Goal: Task Accomplishment & Management: Use online tool/utility

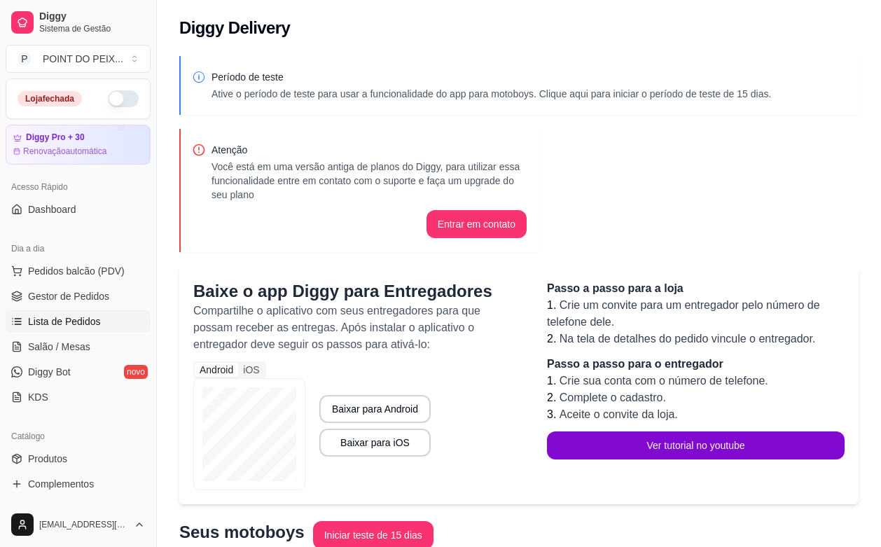
scroll to position [237, 0]
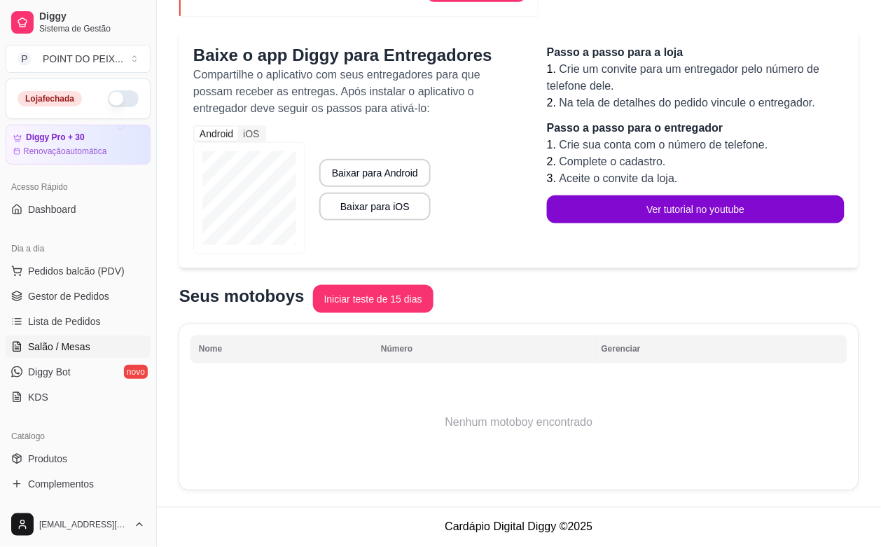
click at [74, 343] on span "Salão / Mesas" at bounding box center [59, 347] width 62 height 14
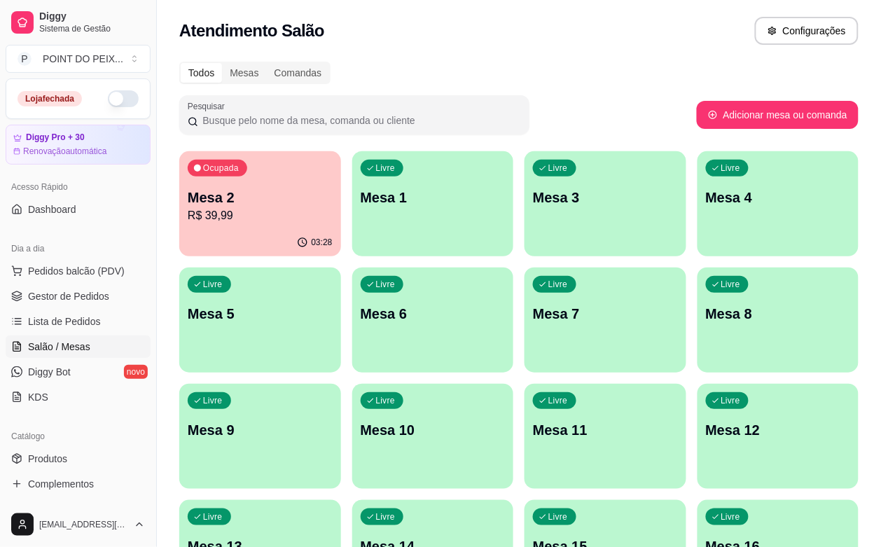
click at [244, 212] on p "R$ 39,99" at bounding box center [260, 215] width 145 height 17
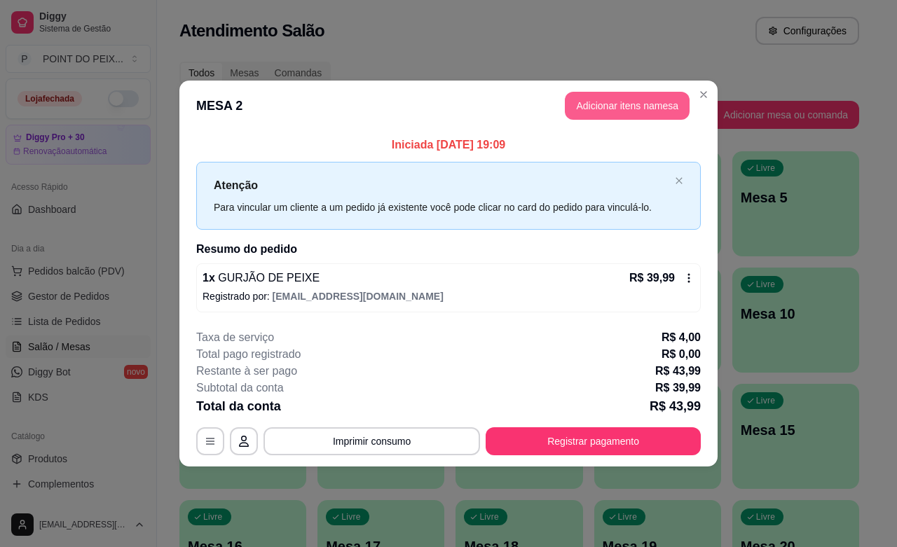
click at [656, 107] on button "Adicionar itens na mesa" at bounding box center [627, 106] width 125 height 28
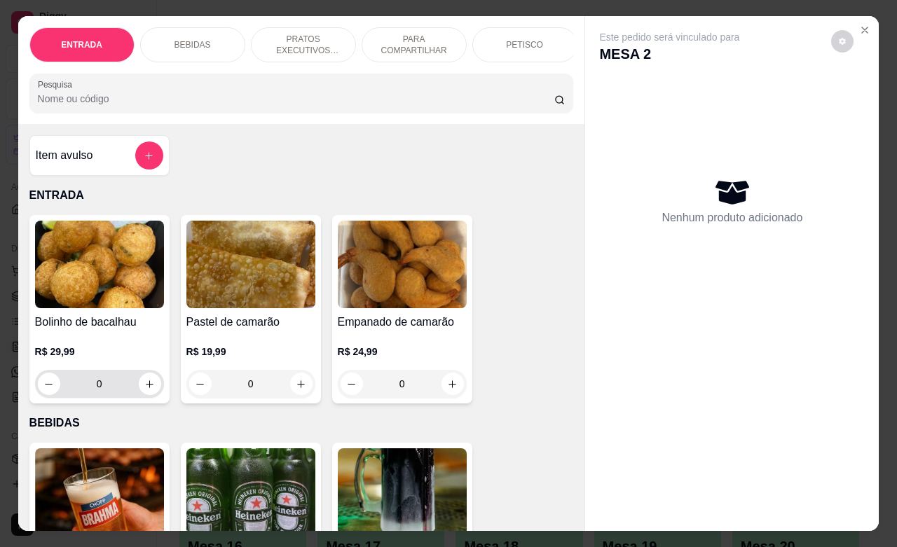
click at [89, 393] on input "0" at bounding box center [99, 384] width 78 height 28
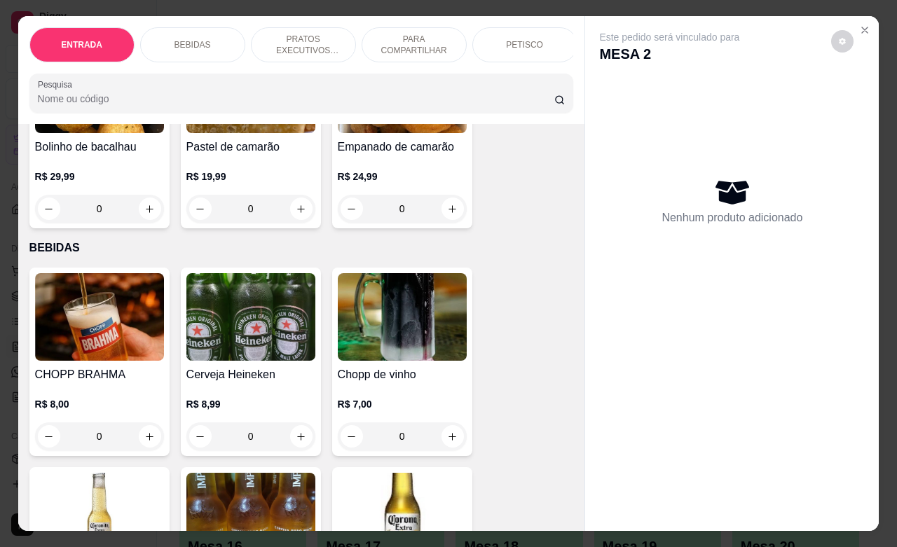
scroll to position [263, 0]
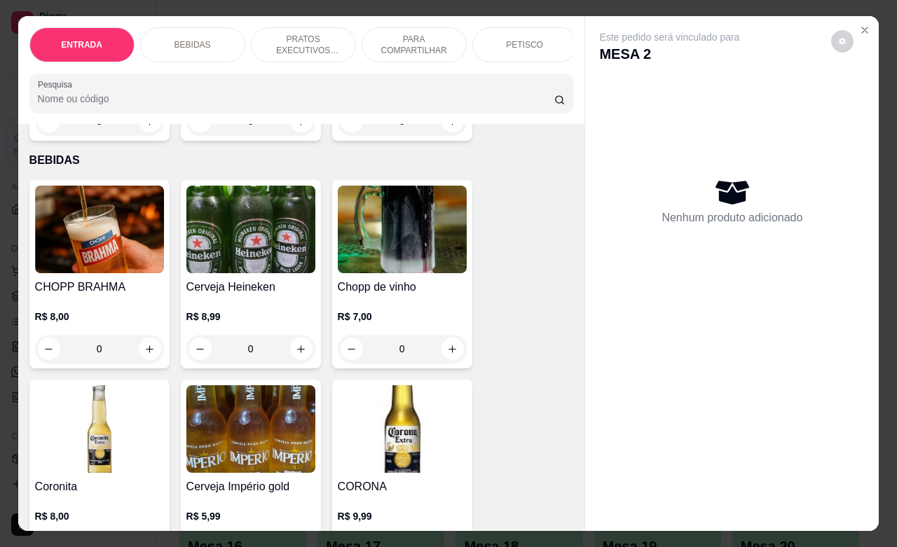
click at [95, 352] on input "0" at bounding box center [99, 349] width 78 height 28
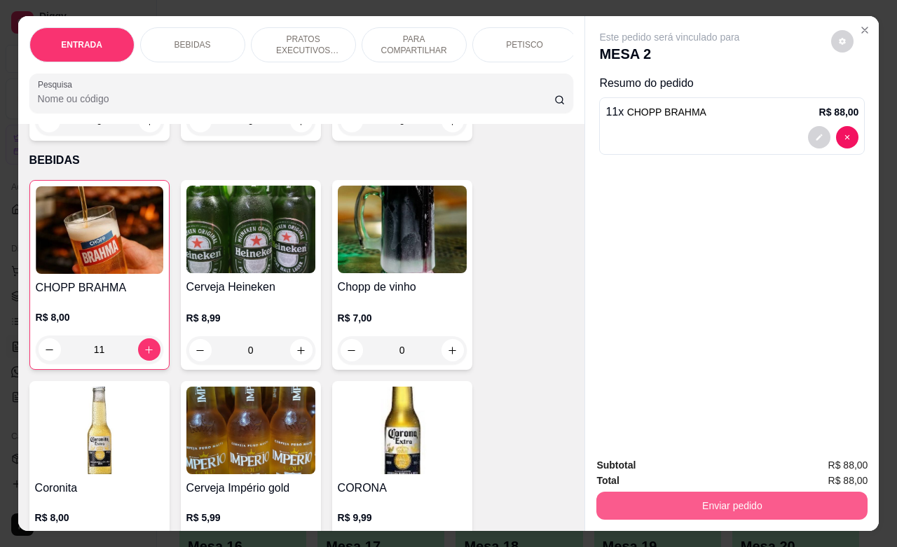
type input "11"
click at [719, 500] on button "Enviar pedido" at bounding box center [731, 506] width 271 height 28
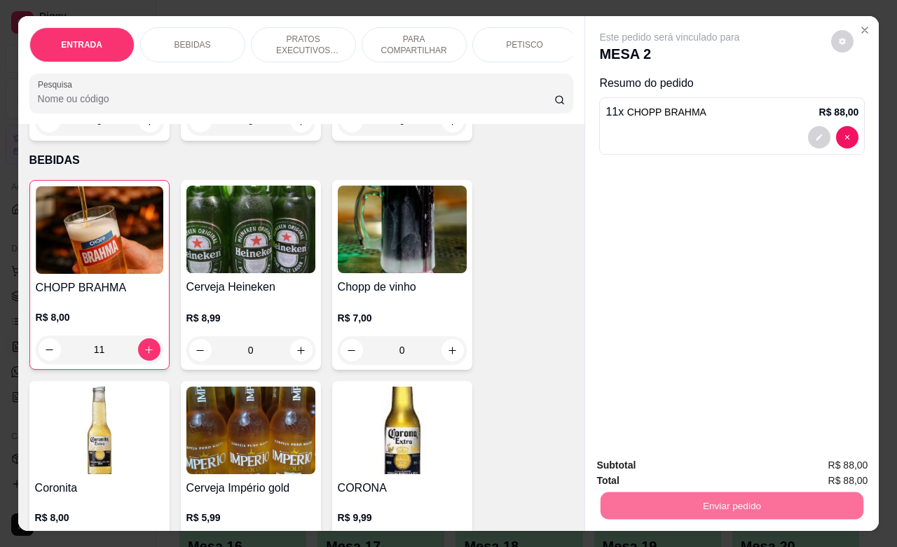
click at [725, 470] on button "Não registrar e enviar pedido" at bounding box center [684, 464] width 146 height 27
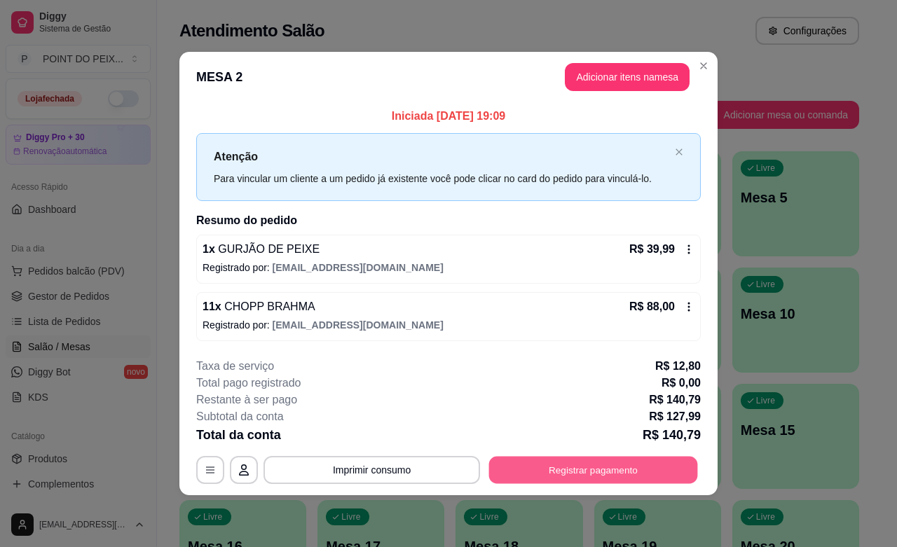
click at [601, 476] on button "Registrar pagamento" at bounding box center [593, 470] width 209 height 27
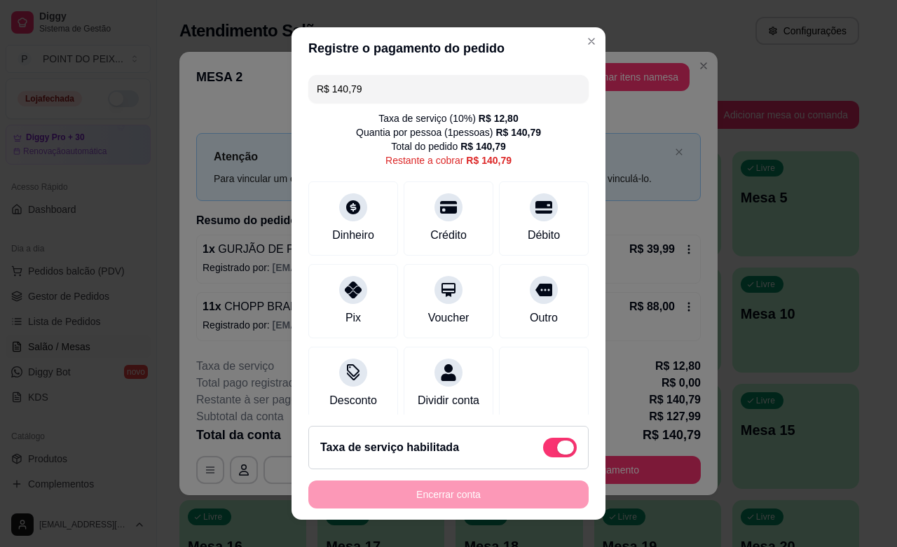
click at [543, 441] on span at bounding box center [560, 448] width 34 height 20
click at [542, 450] on input "checkbox" at bounding box center [546, 454] width 9 height 9
checkbox input "true"
type input "R$ 127,99"
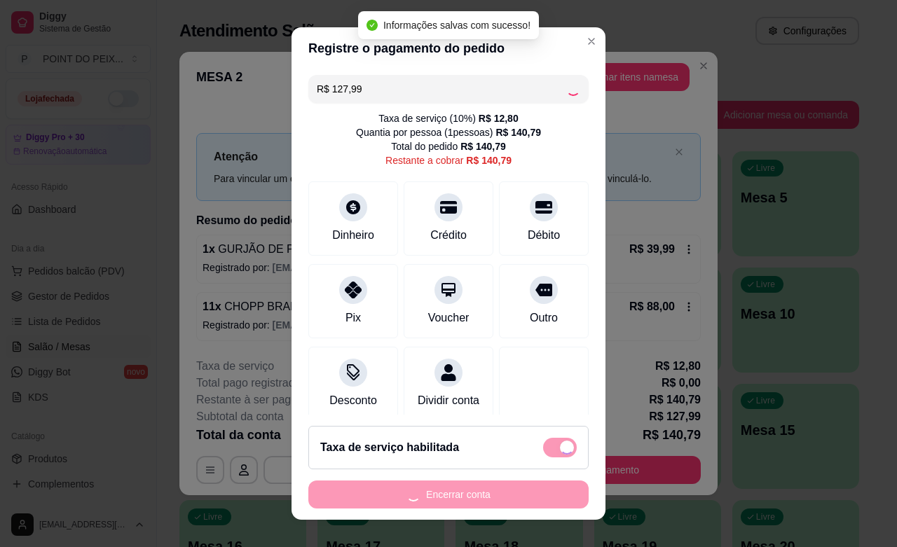
checkbox input "false"
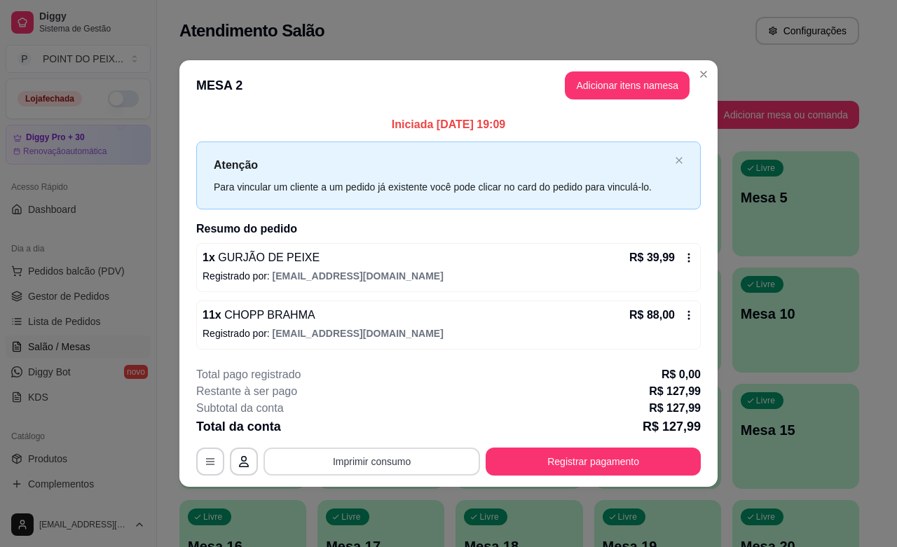
click at [397, 464] on button "Imprimir consumo" at bounding box center [371, 462] width 217 height 28
click at [389, 432] on button "IMPRESSORA" at bounding box center [376, 430] width 102 height 22
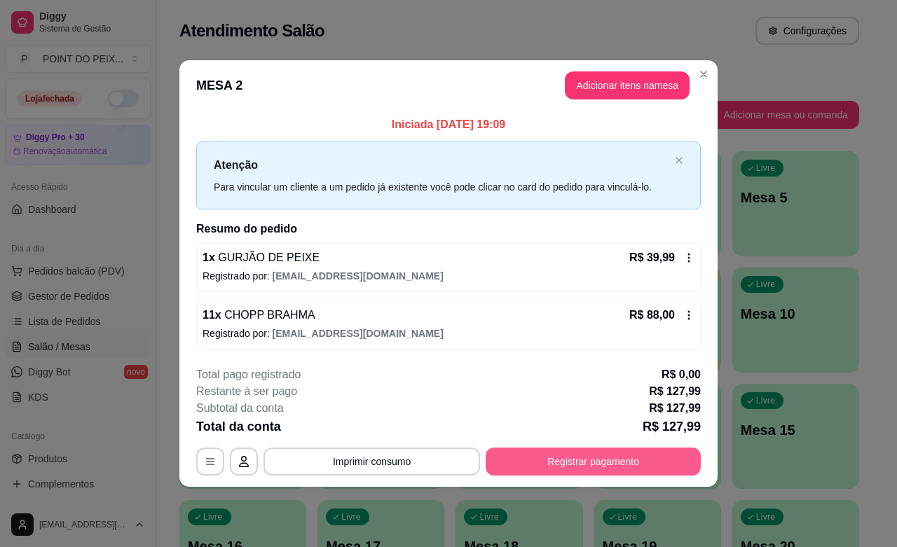
click at [587, 459] on button "Registrar pagamento" at bounding box center [593, 462] width 215 height 28
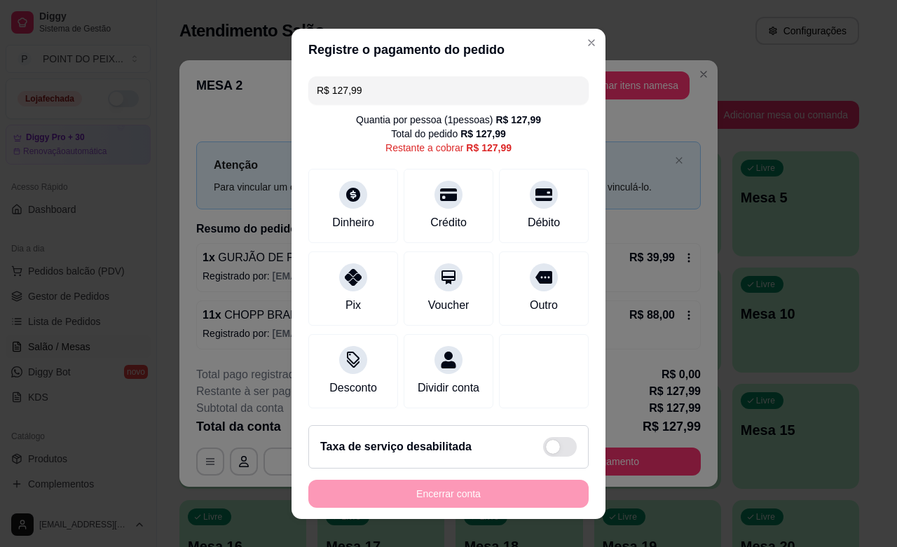
drag, startPoint x: 362, startPoint y: 92, endPoint x: 310, endPoint y: 92, distance: 51.9
click at [317, 92] on input "R$ 127,99" at bounding box center [448, 90] width 263 height 28
type input "R$ 150,00"
click at [352, 219] on div "Dinheiro" at bounding box center [353, 221] width 46 height 18
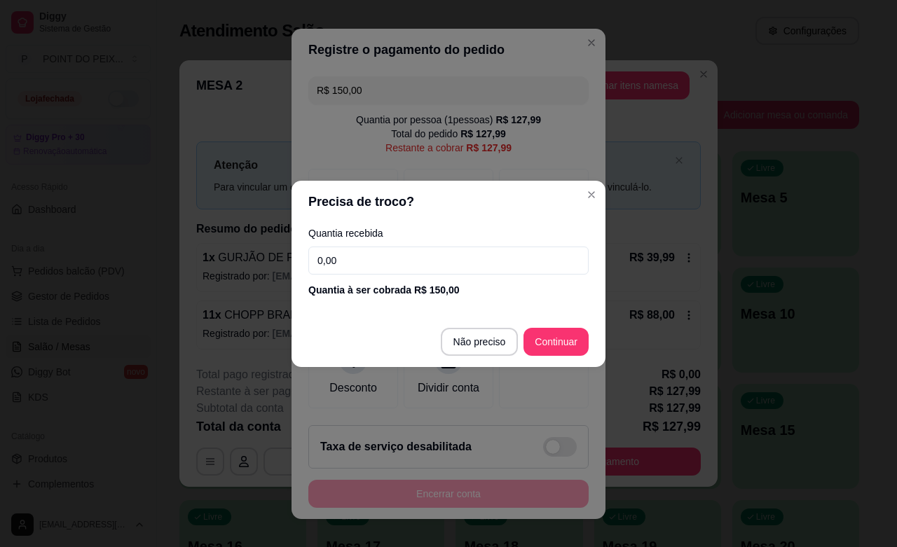
drag, startPoint x: 341, startPoint y: 261, endPoint x: 296, endPoint y: 267, distance: 45.3
click at [296, 267] on div "Quantia recebida 0,00 Quantia à ser cobrada R$ 150,00" at bounding box center [448, 263] width 314 height 80
type input "150,00"
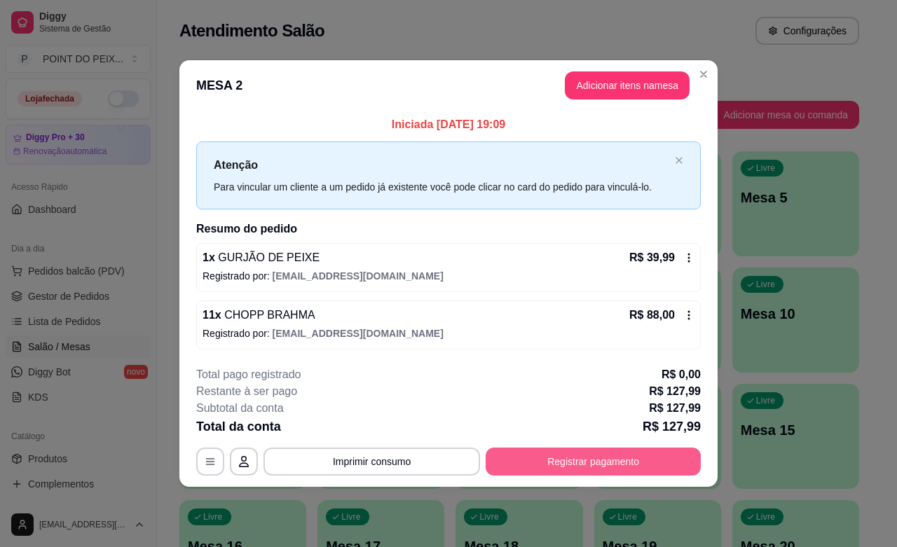
click at [593, 454] on button "Registrar pagamento" at bounding box center [593, 462] width 215 height 28
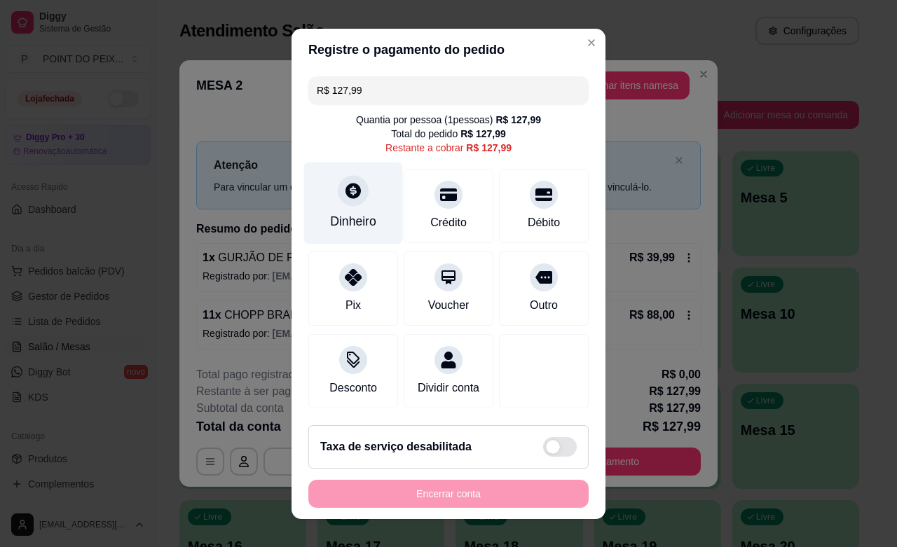
click at [352, 207] on div "Dinheiro" at bounding box center [353, 203] width 99 height 82
type input "R$ 0,00"
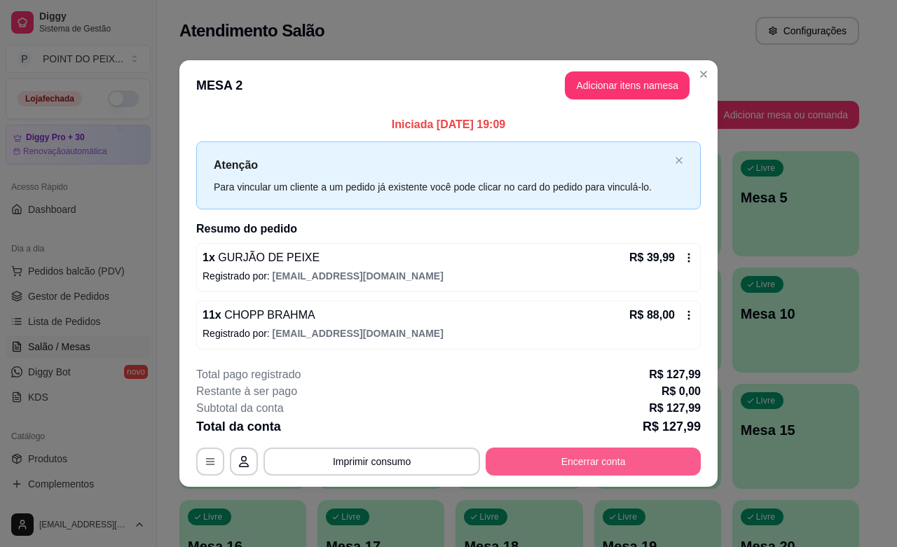
click at [615, 457] on button "Encerrar conta" at bounding box center [593, 462] width 215 height 28
click at [565, 472] on button "Encerrar conta" at bounding box center [593, 461] width 209 height 27
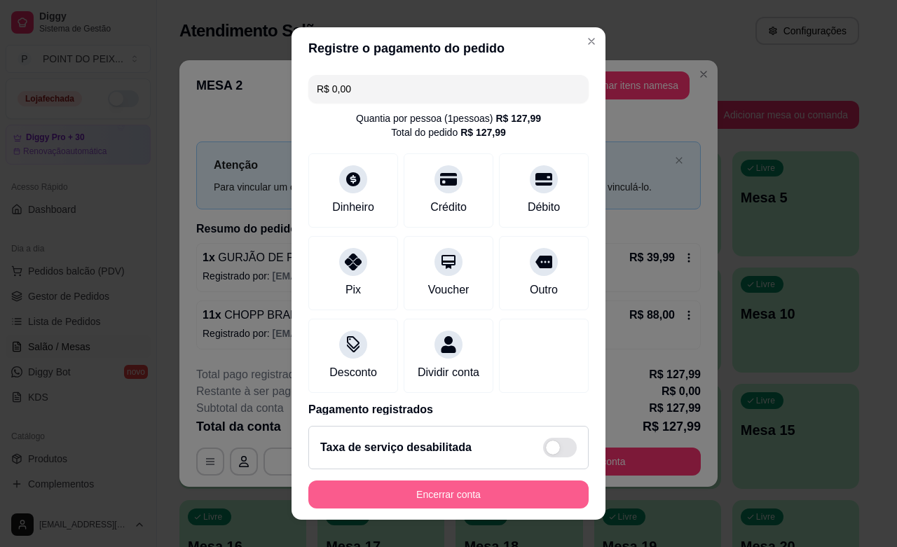
click at [420, 496] on button "Encerrar conta" at bounding box center [448, 495] width 280 height 28
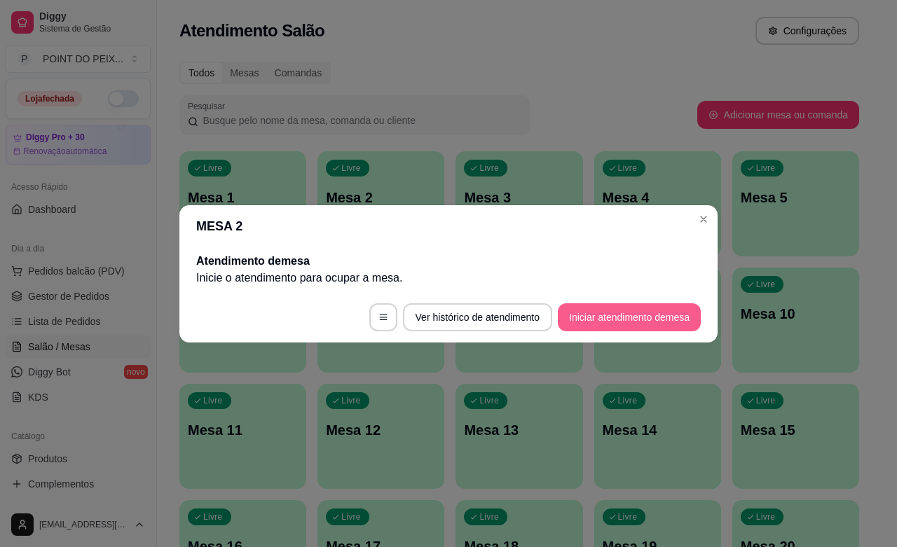
click at [622, 316] on button "Iniciar atendimento de mesa" at bounding box center [629, 317] width 143 height 28
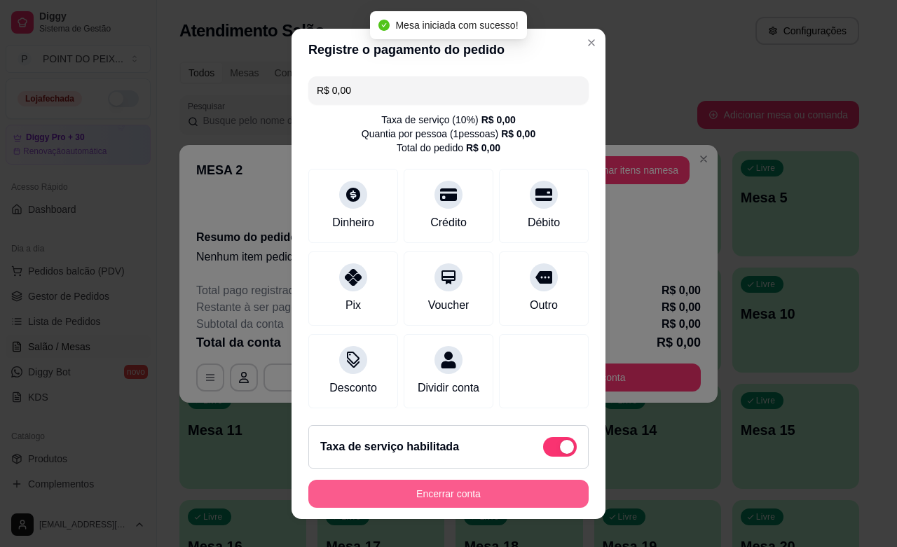
click at [452, 498] on button "Encerrar conta" at bounding box center [448, 494] width 280 height 28
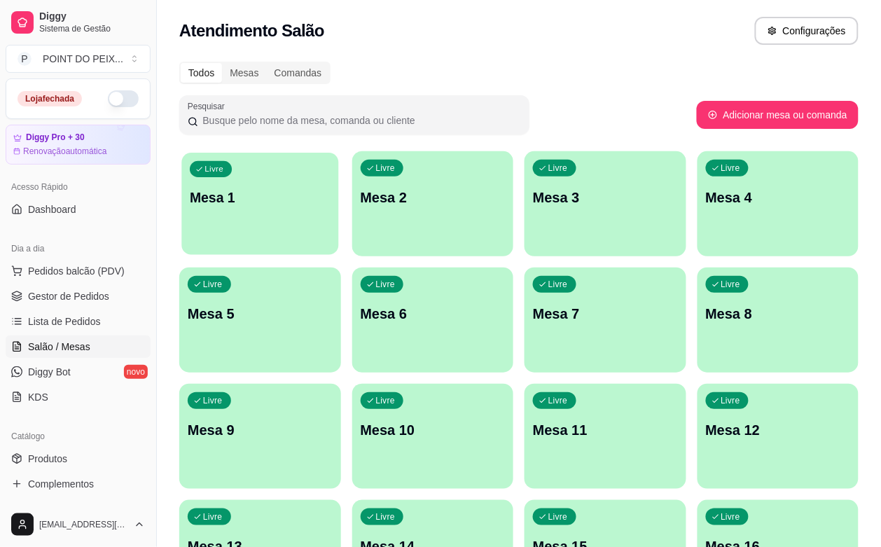
click at [256, 229] on div "Livre Mesa 1" at bounding box center [259, 195] width 157 height 85
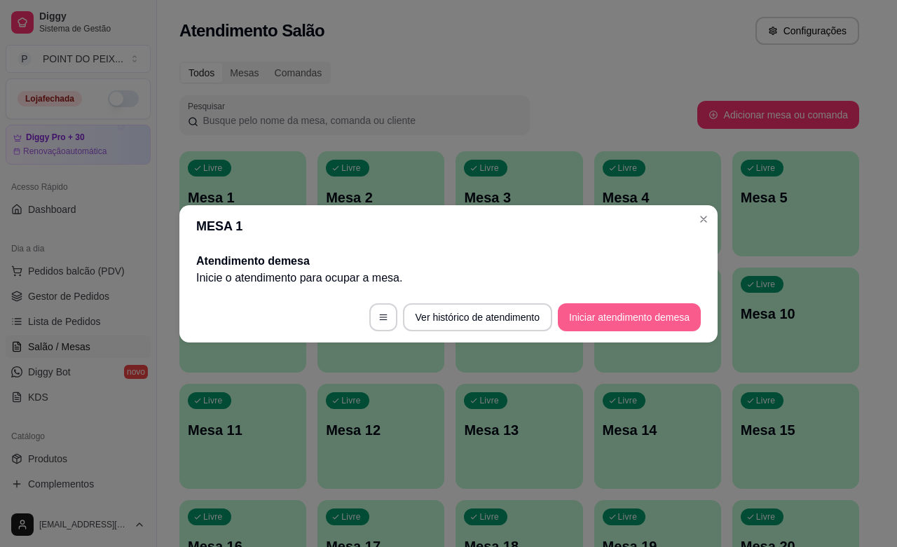
click at [575, 319] on button "Iniciar atendimento de mesa" at bounding box center [629, 317] width 143 height 28
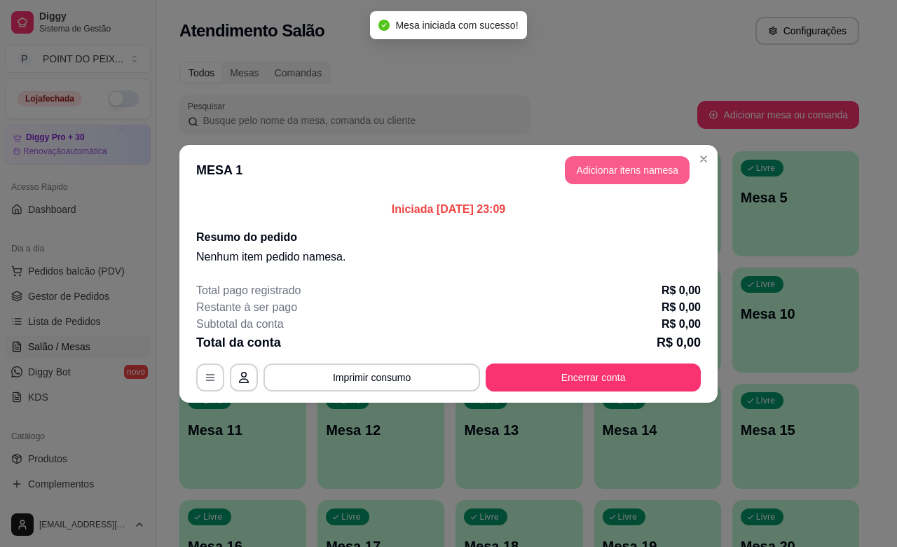
click at [612, 176] on button "Adicionar itens na mesa" at bounding box center [627, 170] width 125 height 28
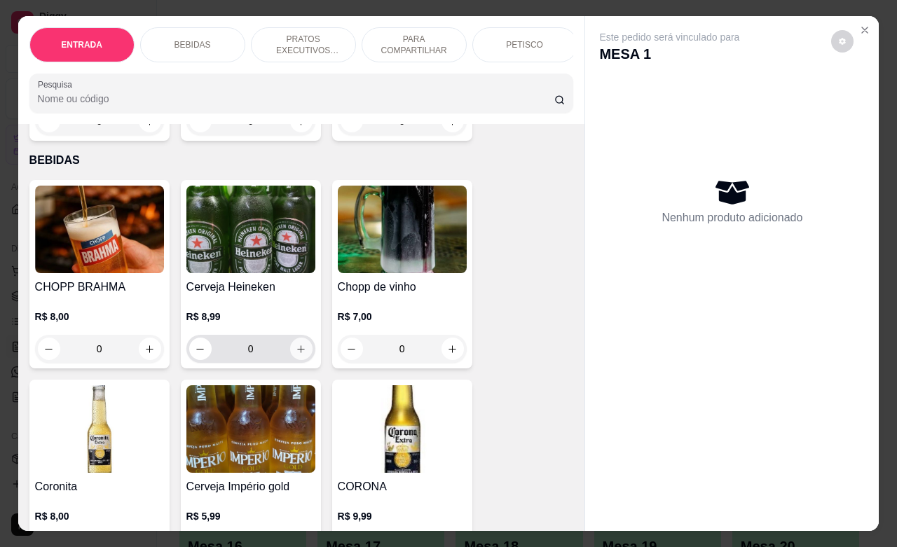
click at [291, 360] on button "increase-product-quantity" at bounding box center [301, 349] width 22 height 22
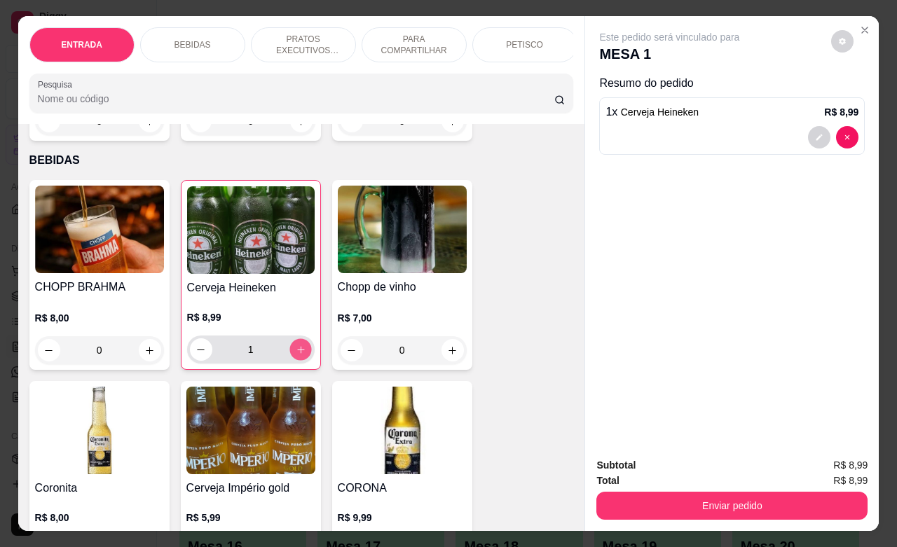
click at [291, 361] on button "increase-product-quantity" at bounding box center [300, 350] width 22 height 22
click at [295, 355] on icon "increase-product-quantity" at bounding box center [300, 350] width 11 height 11
type input "5"
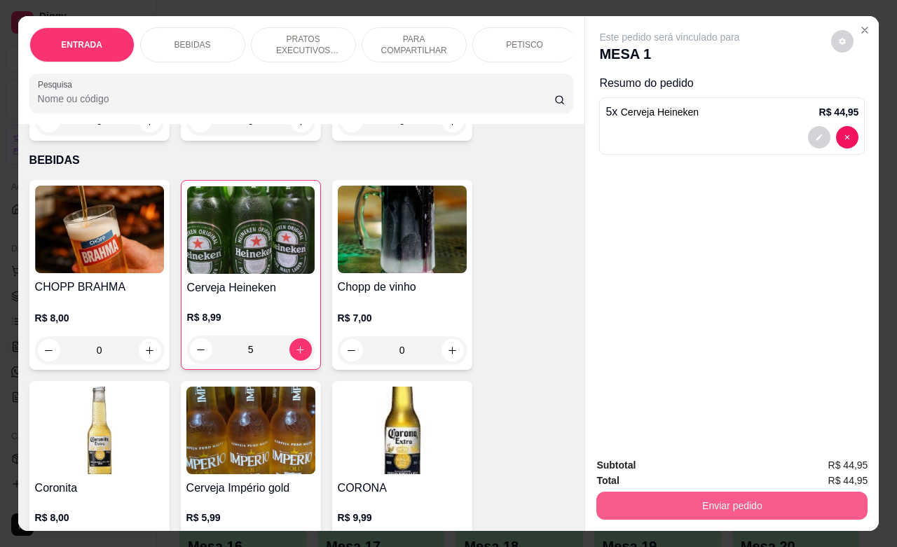
click at [729, 493] on button "Enviar pedido" at bounding box center [731, 506] width 271 height 28
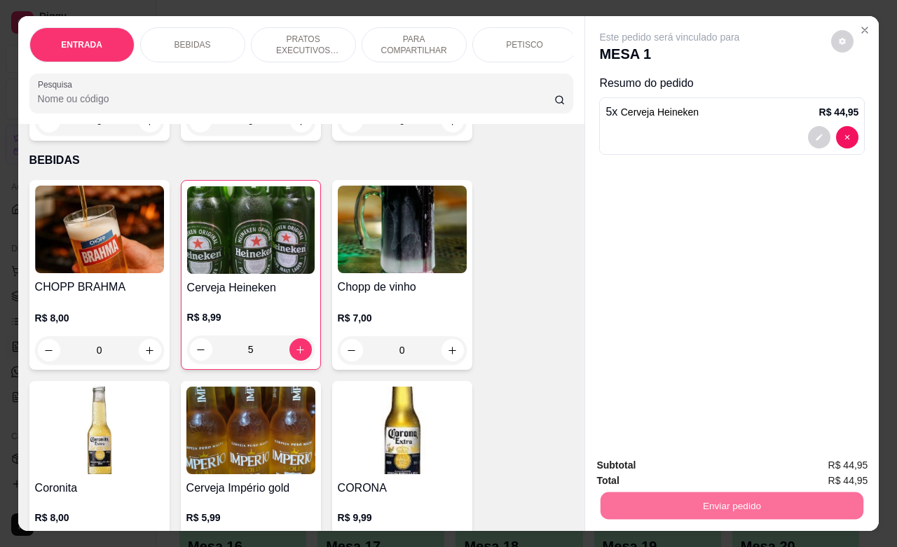
click at [683, 465] on button "Não registrar e enviar pedido" at bounding box center [684, 464] width 146 height 27
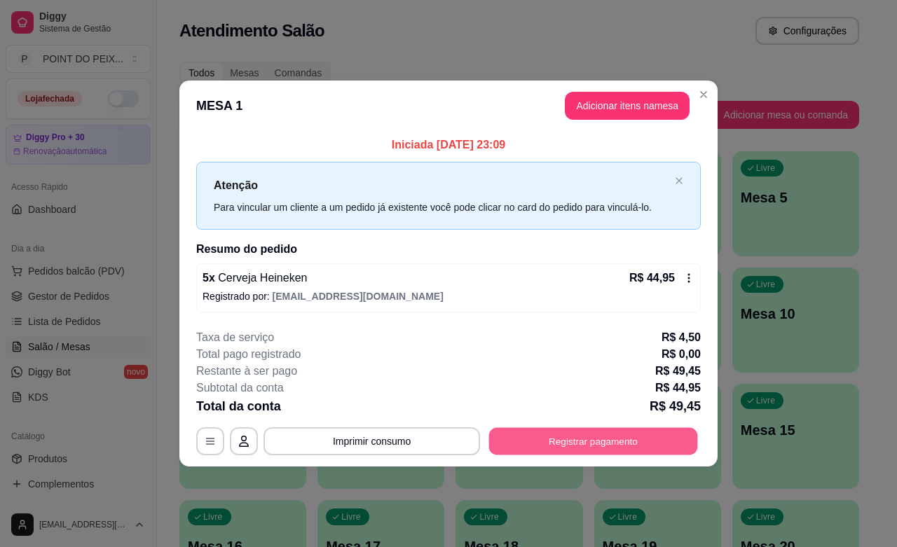
click at [590, 442] on button "Registrar pagamento" at bounding box center [593, 441] width 209 height 27
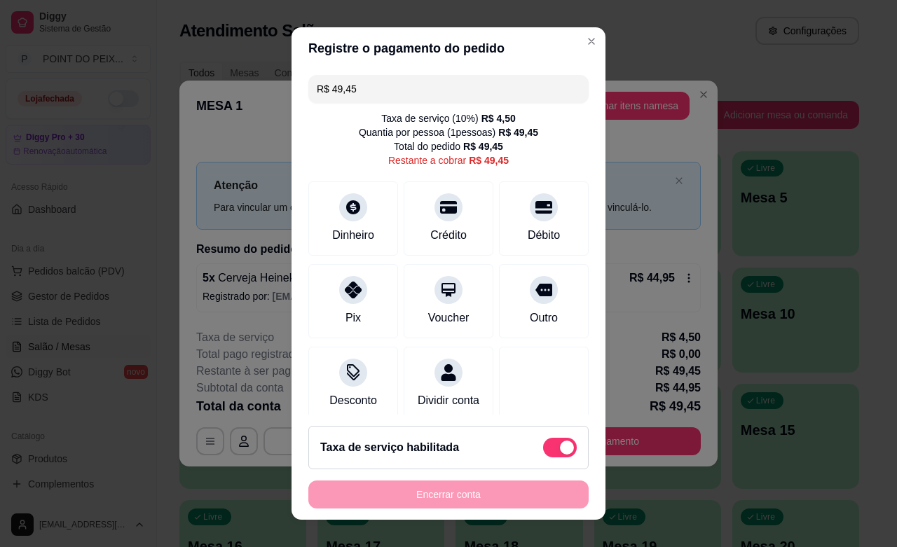
click at [543, 441] on span at bounding box center [560, 448] width 34 height 20
click at [542, 450] on input "checkbox" at bounding box center [546, 454] width 9 height 9
checkbox input "true"
type input "R$ 44,95"
checkbox input "false"
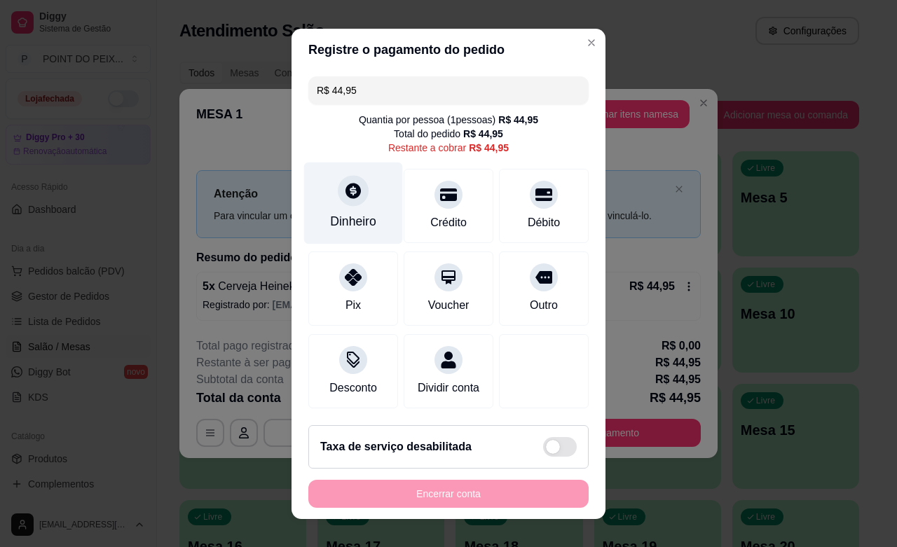
click at [365, 209] on div "Dinheiro" at bounding box center [353, 203] width 99 height 82
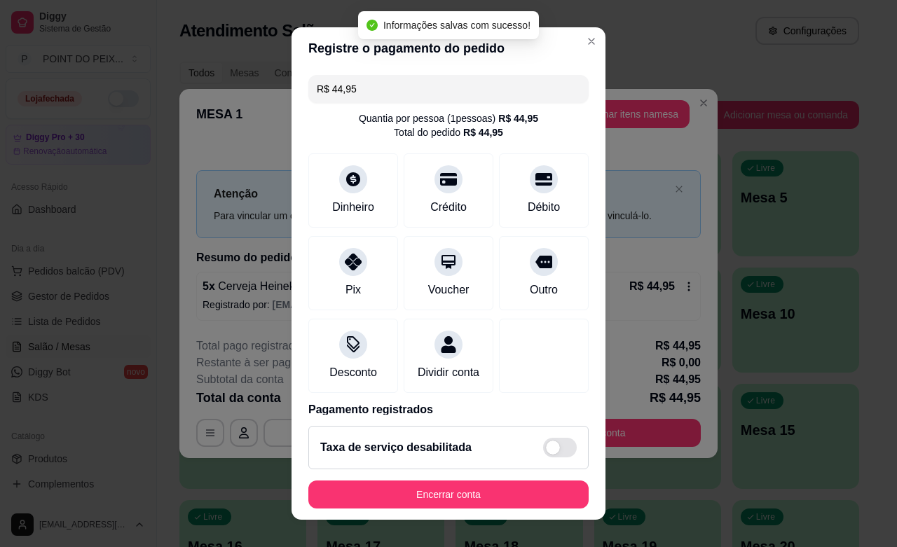
type input "R$ 0,00"
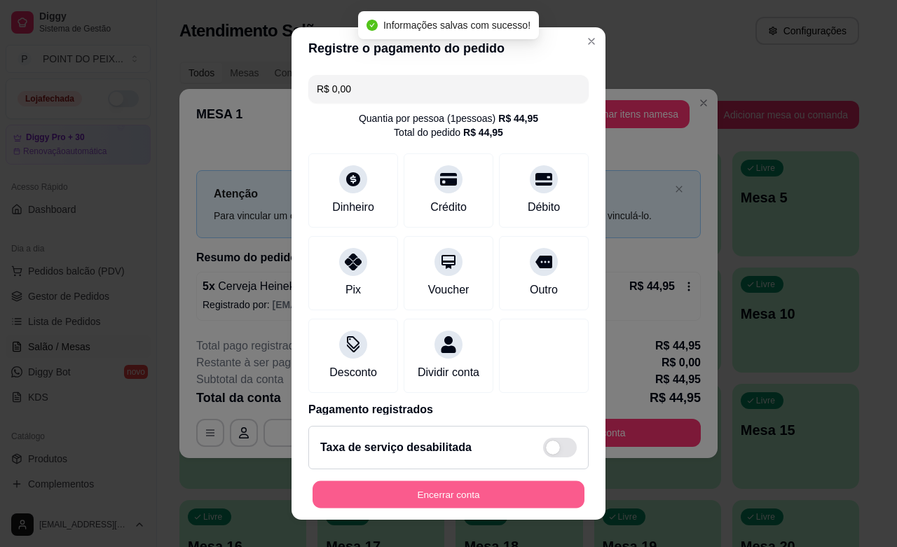
click at [447, 489] on button "Encerrar conta" at bounding box center [449, 494] width 272 height 27
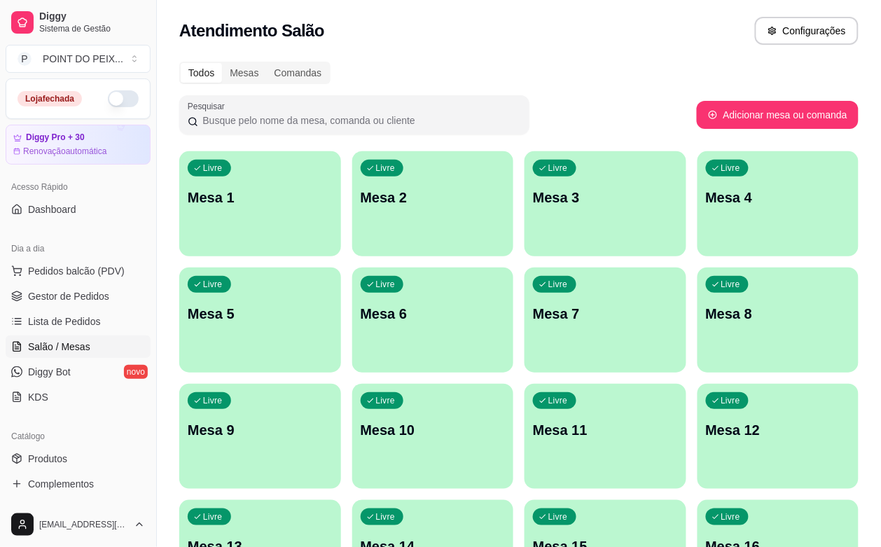
click at [218, 214] on div "Livre Mesa 1" at bounding box center [260, 195] width 162 height 88
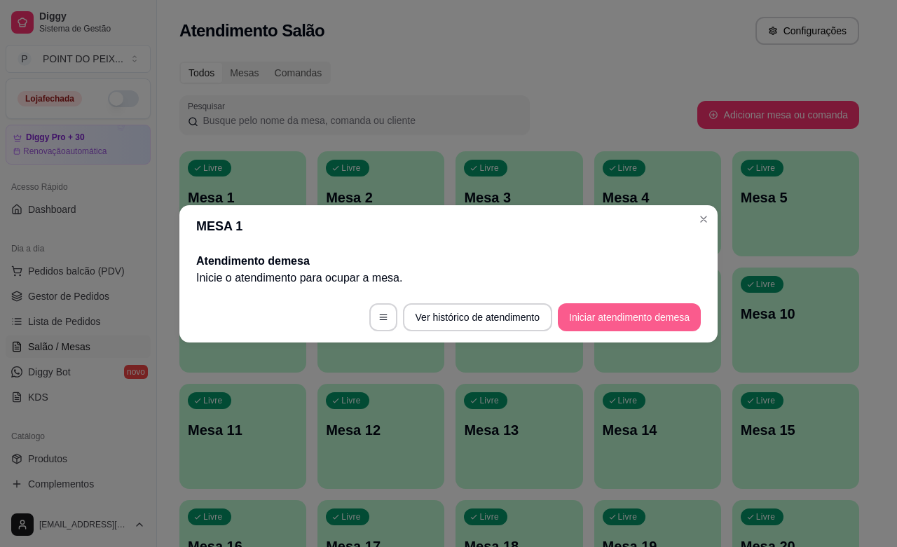
click at [654, 334] on footer "Ver histórico de atendimento Iniciar atendimento de mesa" at bounding box center [448, 317] width 538 height 50
click at [657, 326] on button "Iniciar atendimento de mesa" at bounding box center [629, 317] width 143 height 28
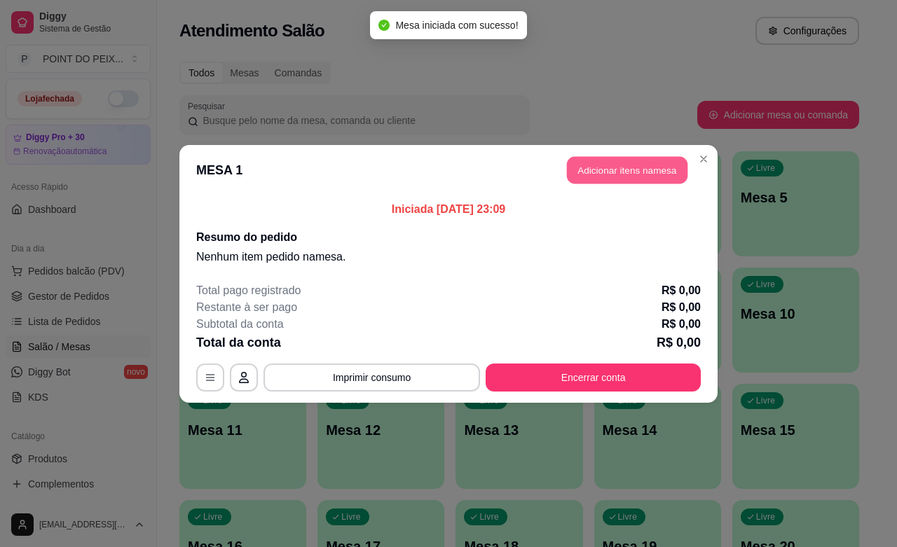
click at [634, 179] on button "Adicionar itens na mesa" at bounding box center [627, 169] width 121 height 27
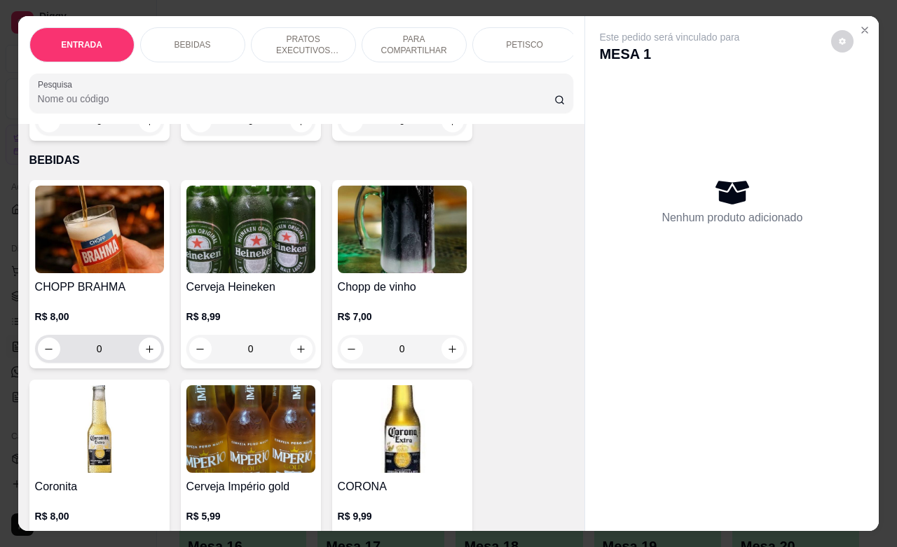
click at [93, 358] on input "0" at bounding box center [99, 349] width 78 height 28
drag, startPoint x: 97, startPoint y: 357, endPoint x: 82, endPoint y: 357, distance: 14.7
click at [82, 357] on input "0" at bounding box center [99, 349] width 78 height 28
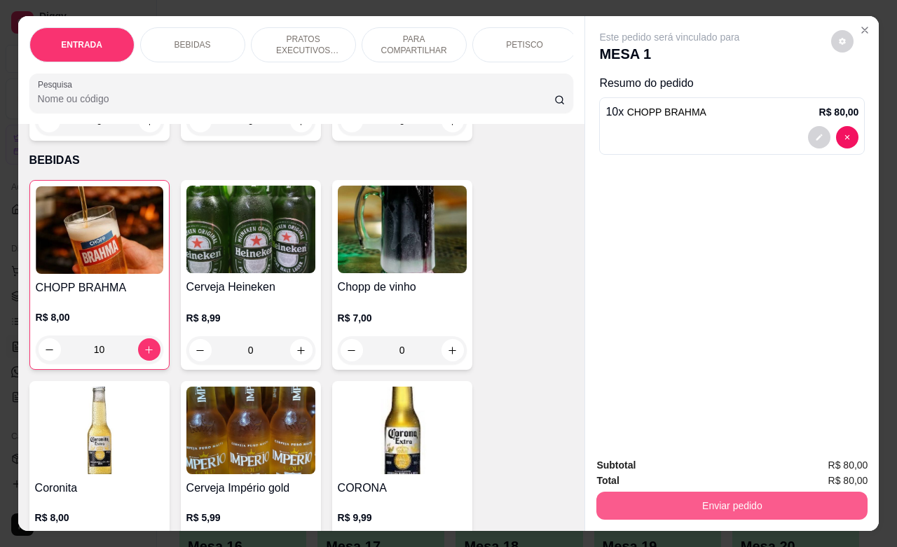
type input "10"
click at [678, 492] on button "Enviar pedido" at bounding box center [731, 506] width 271 height 28
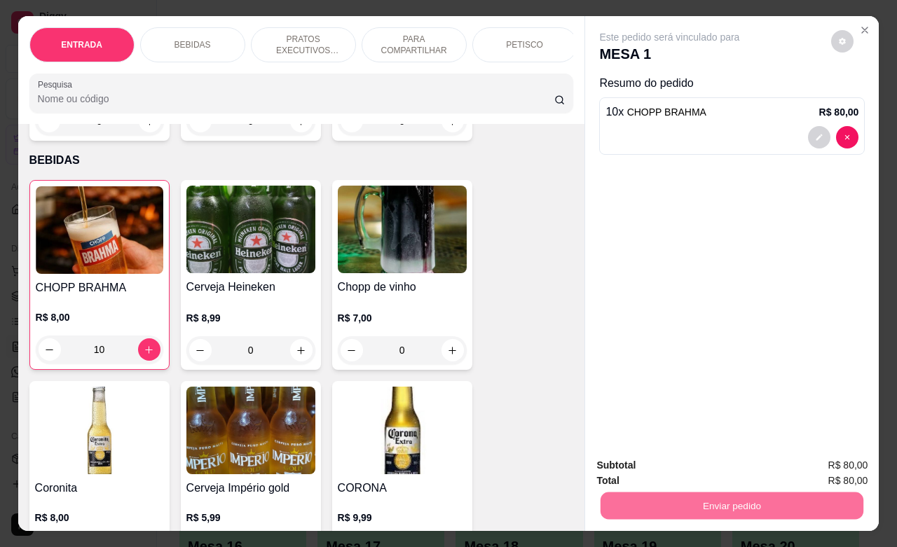
click at [696, 464] on button "Não registrar e enviar pedido" at bounding box center [684, 464] width 142 height 26
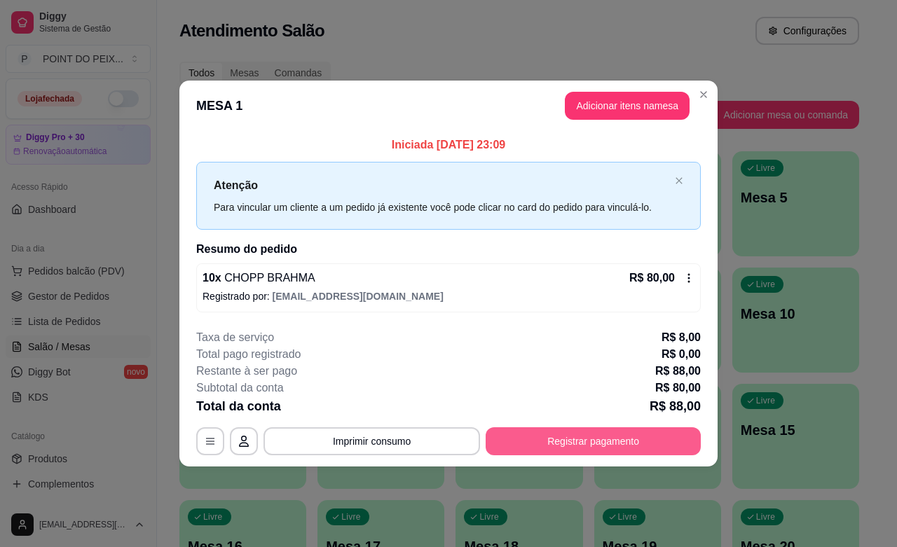
click at [618, 435] on button "Registrar pagamento" at bounding box center [593, 441] width 215 height 28
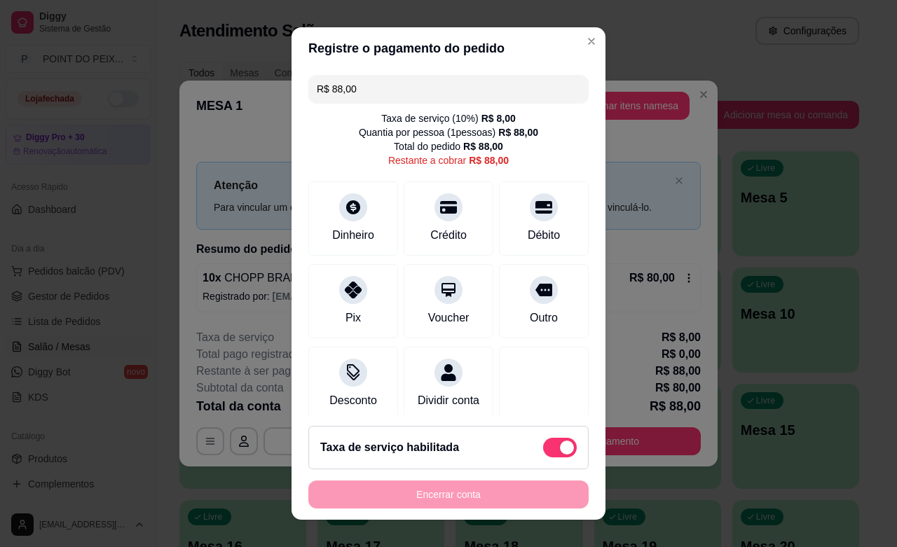
click at [544, 436] on div "Taxa de serviço habilitada" at bounding box center [448, 447] width 280 height 43
type input "R$ 80,00"
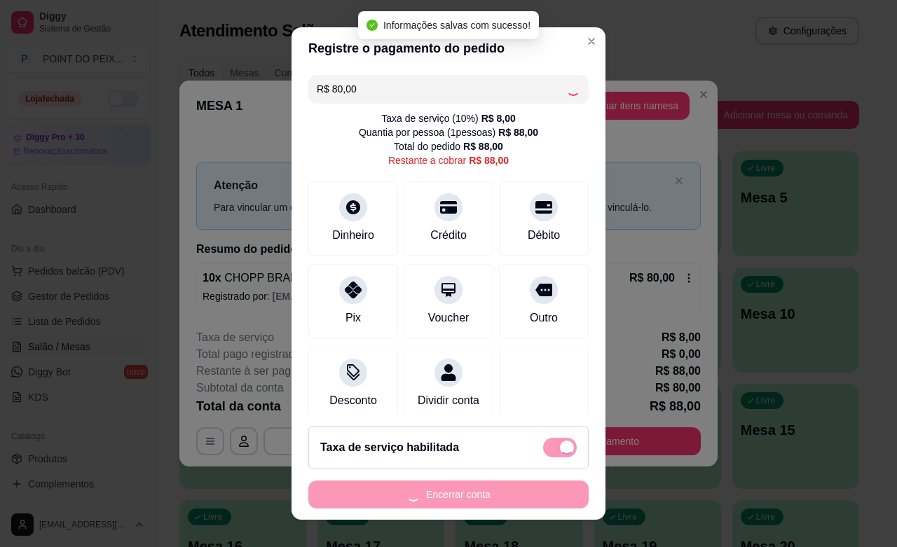
checkbox input "false"
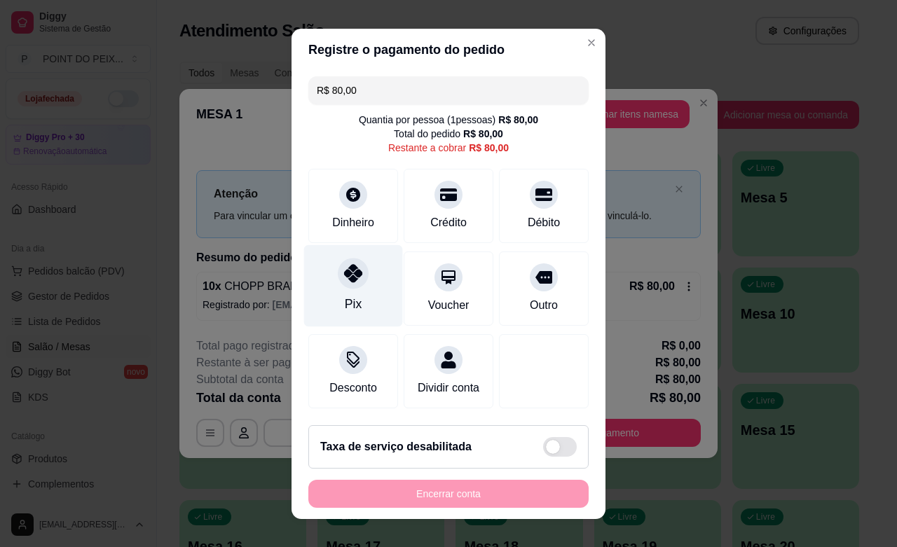
click at [345, 302] on div "Pix" at bounding box center [353, 304] width 17 height 18
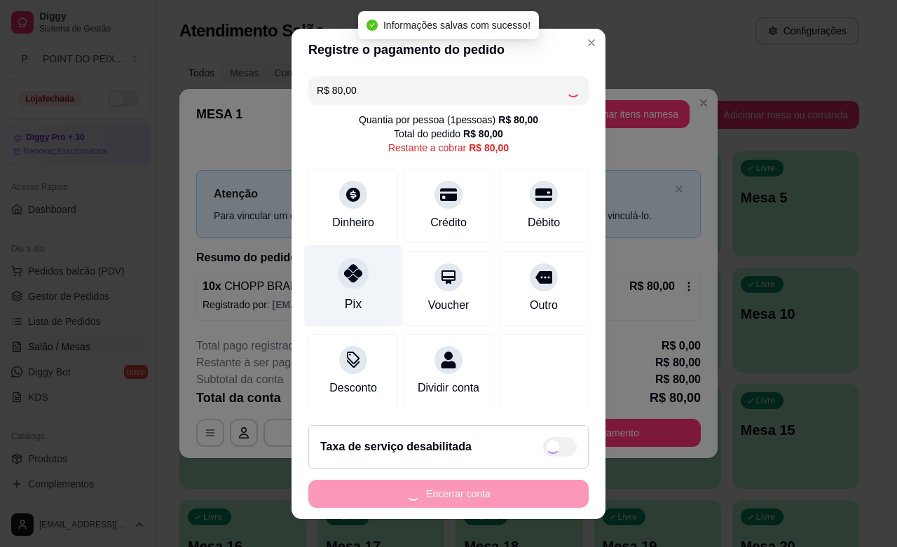
type input "R$ 0,00"
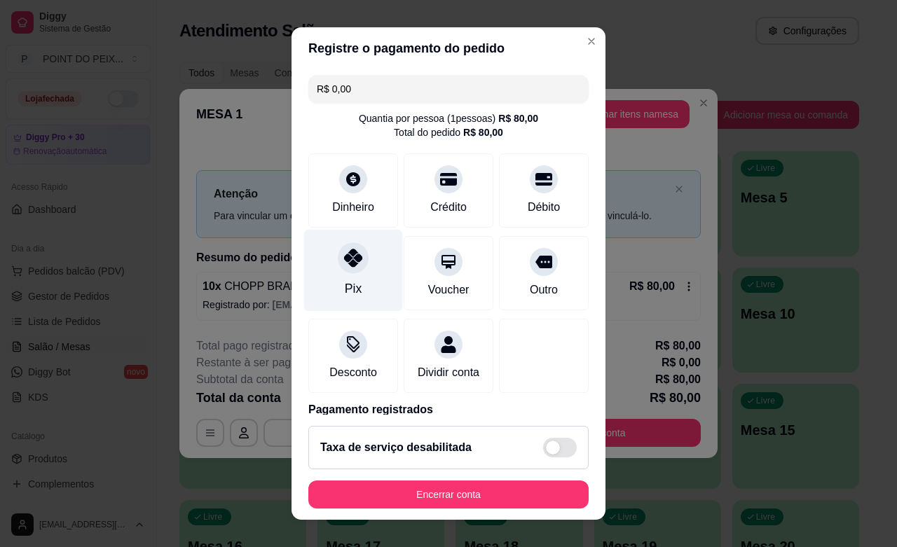
click at [345, 282] on div "Pix" at bounding box center [353, 289] width 17 height 18
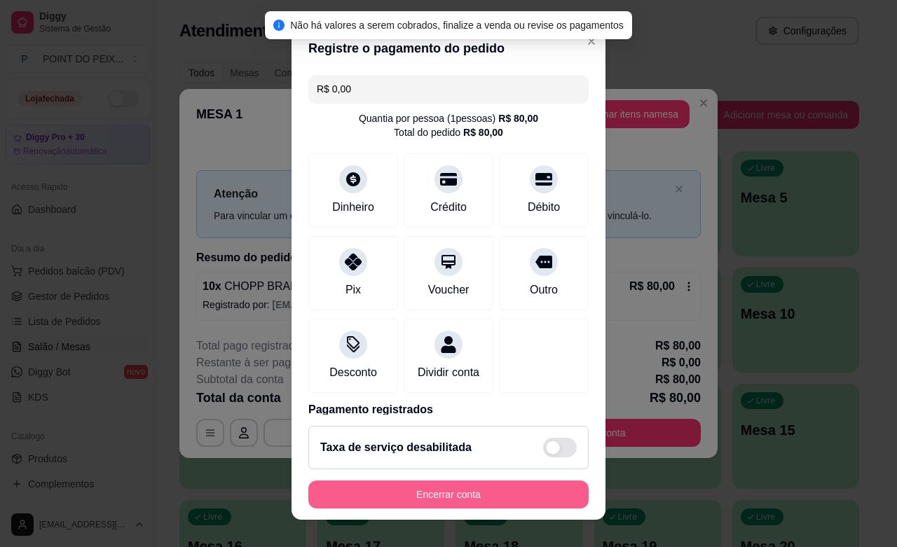
click at [440, 498] on button "Encerrar conta" at bounding box center [448, 495] width 280 height 28
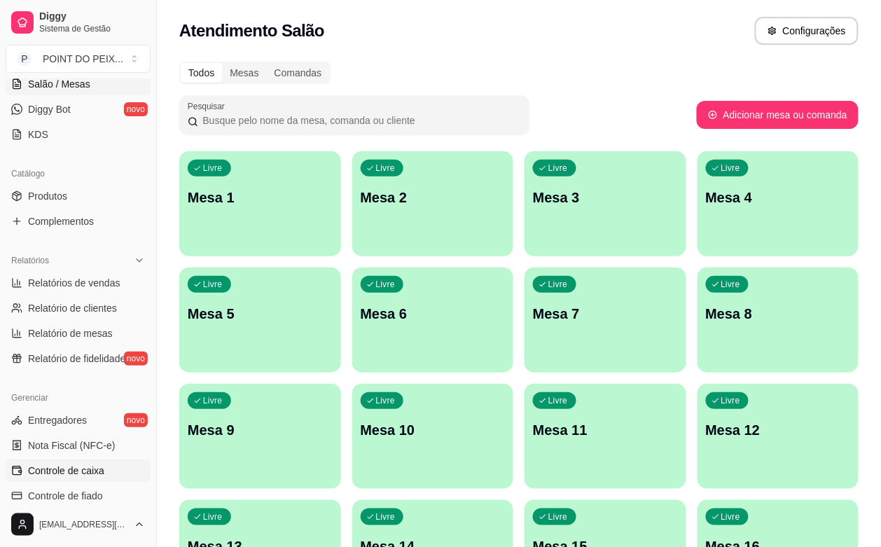
click at [81, 478] on link "Controle de caixa" at bounding box center [78, 471] width 145 height 22
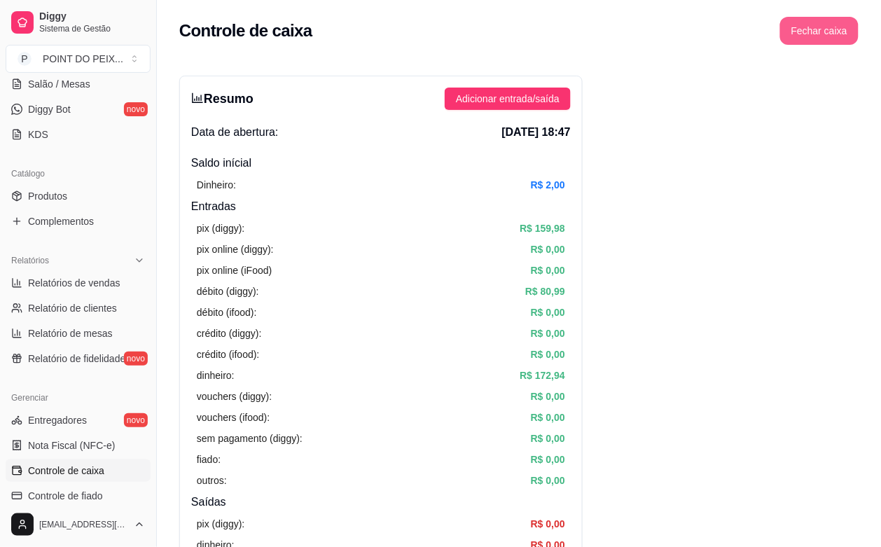
click at [807, 32] on button "Fechar caixa" at bounding box center [820, 31] width 78 height 28
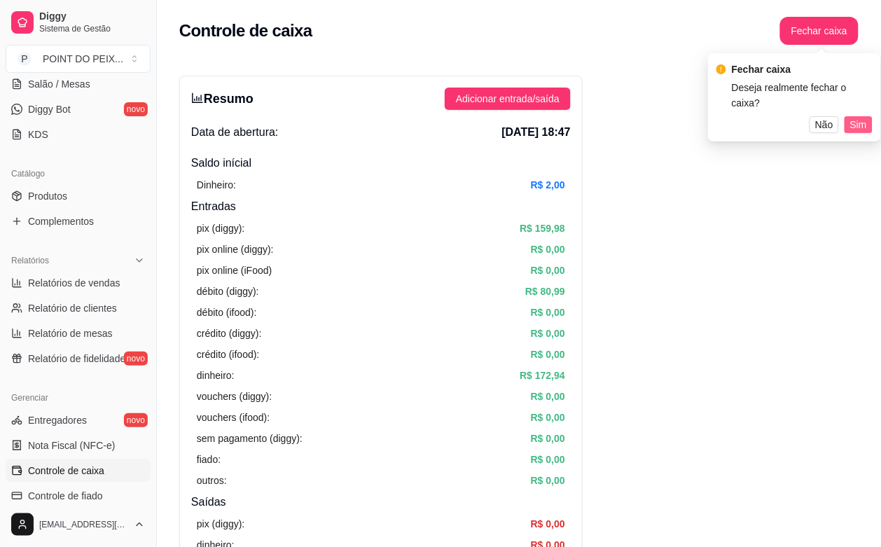
click at [851, 117] on span "Sim" at bounding box center [859, 124] width 17 height 15
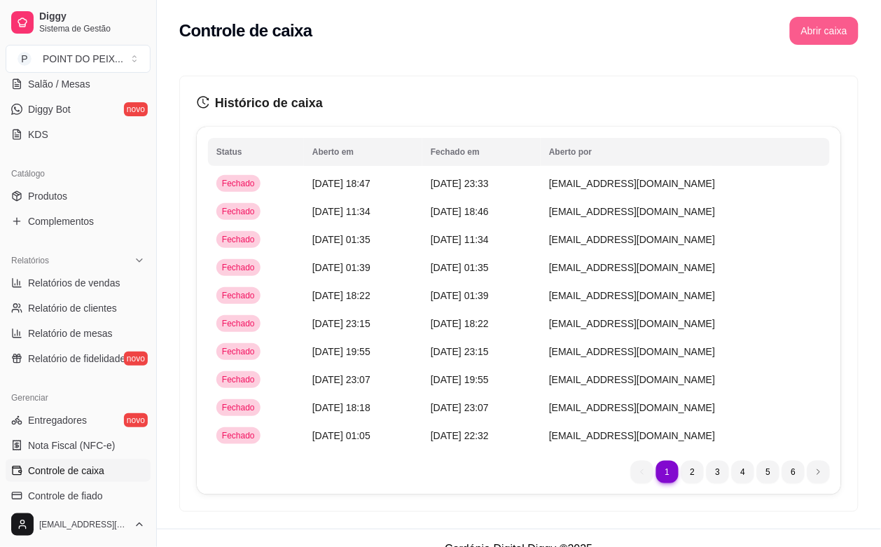
click at [814, 28] on button "Abrir caixa" at bounding box center [824, 31] width 69 height 28
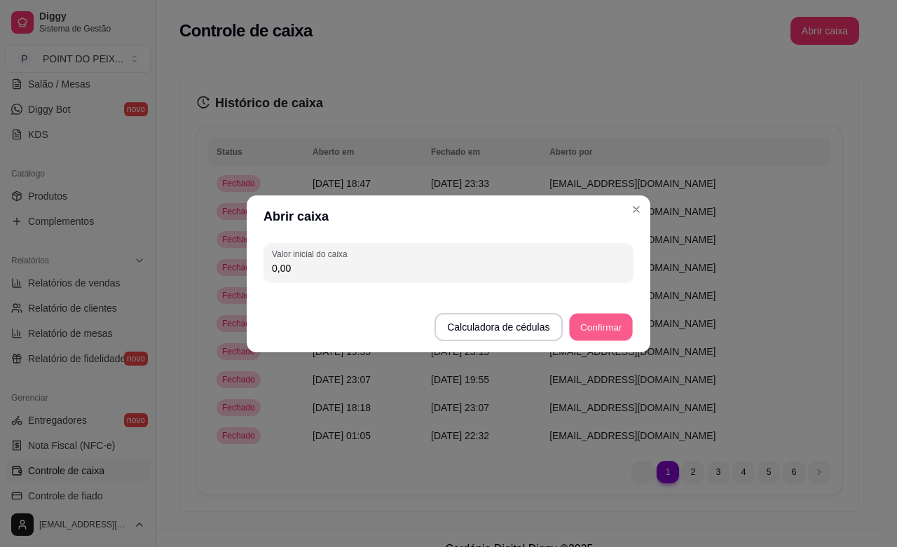
click at [599, 326] on button "Confirmar" at bounding box center [601, 326] width 64 height 27
